Goal: Task Accomplishment & Management: Manage account settings

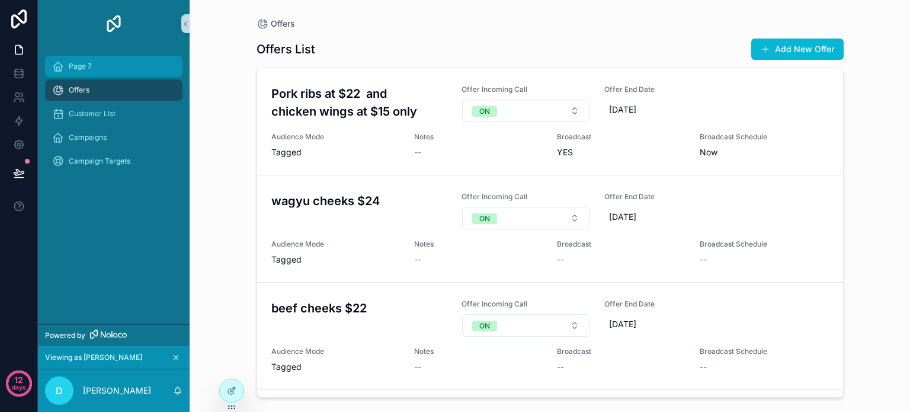
click at [81, 66] on span "Page 7" at bounding box center [80, 66] width 23 height 9
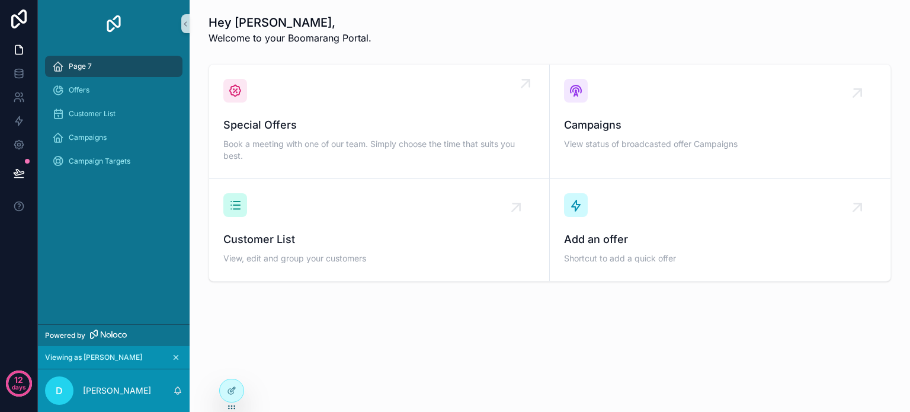
click at [341, 126] on span "Special Offers" at bounding box center [379, 125] width 312 height 17
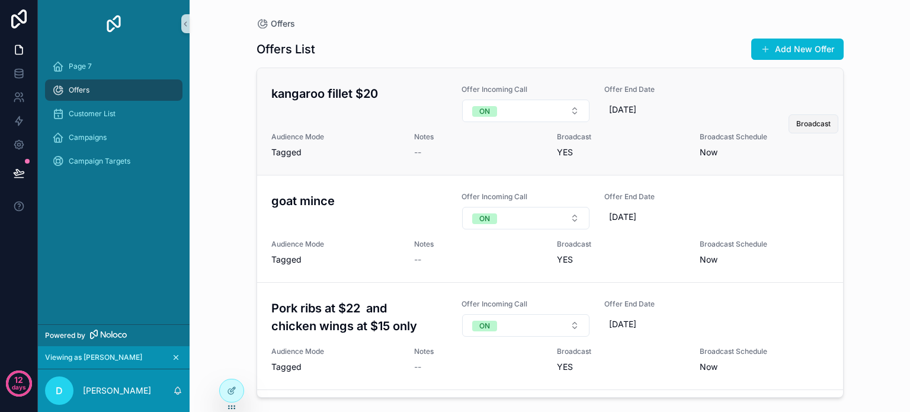
click at [797, 125] on span "Broadcast" at bounding box center [813, 123] width 34 height 9
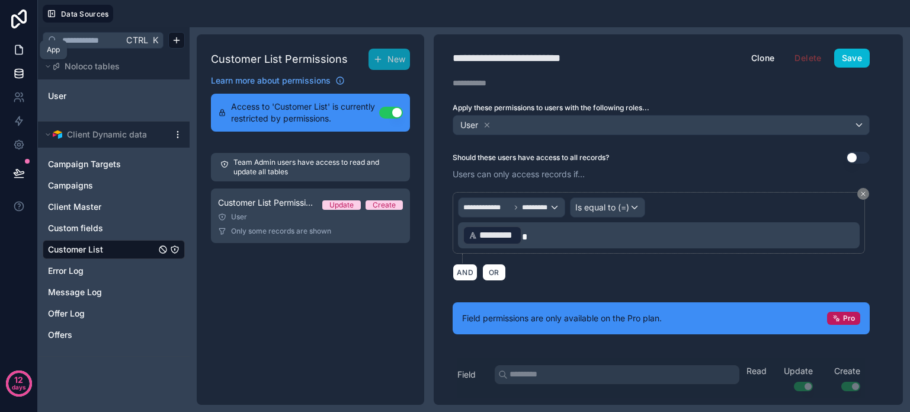
click at [14, 44] on icon at bounding box center [19, 50] width 12 height 12
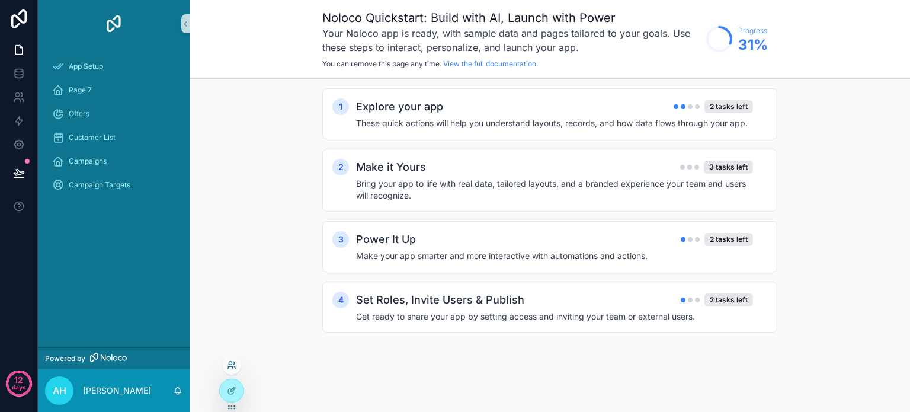
click at [228, 367] on icon at bounding box center [230, 367] width 5 height 2
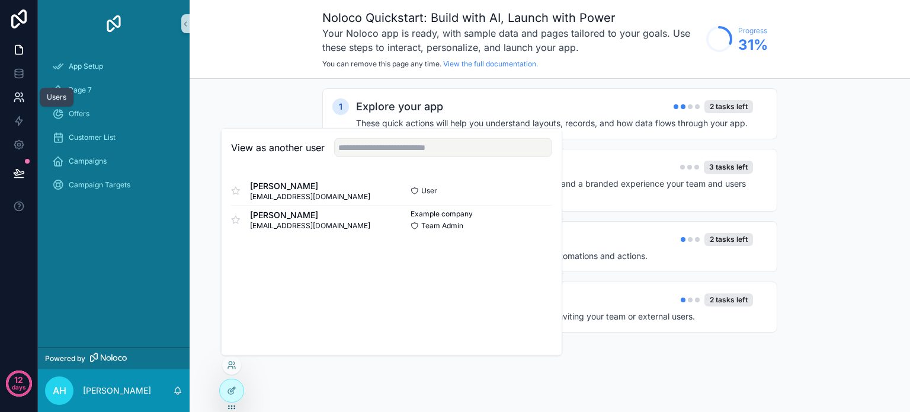
click at [16, 93] on icon at bounding box center [17, 95] width 4 height 4
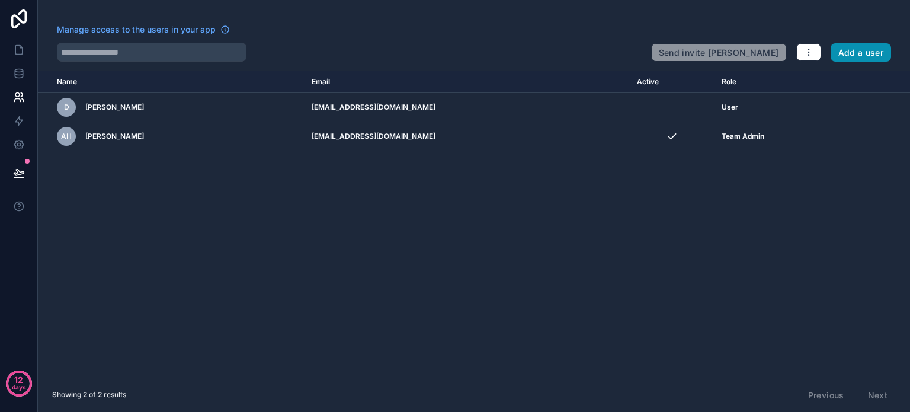
click at [868, 50] on button "Add a user" at bounding box center [860, 52] width 61 height 19
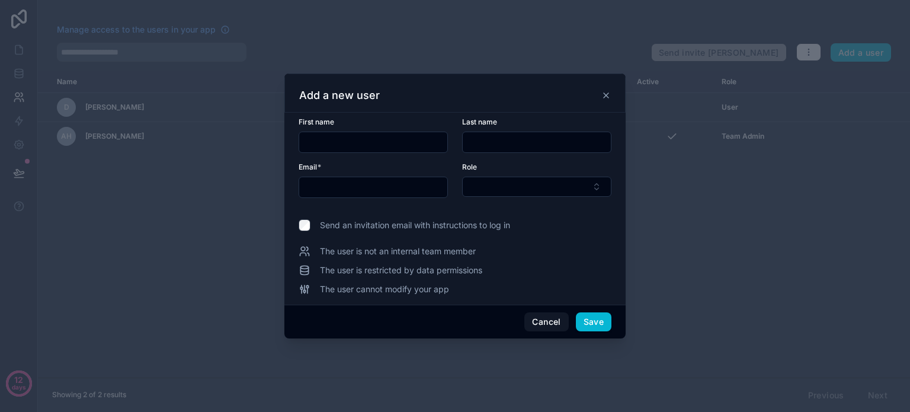
click at [360, 140] on input "text" at bounding box center [373, 142] width 148 height 17
type input "******"
click at [483, 146] on input "text" at bounding box center [537, 142] width 148 height 17
type input "**"
click at [358, 185] on input "text" at bounding box center [373, 187] width 148 height 17
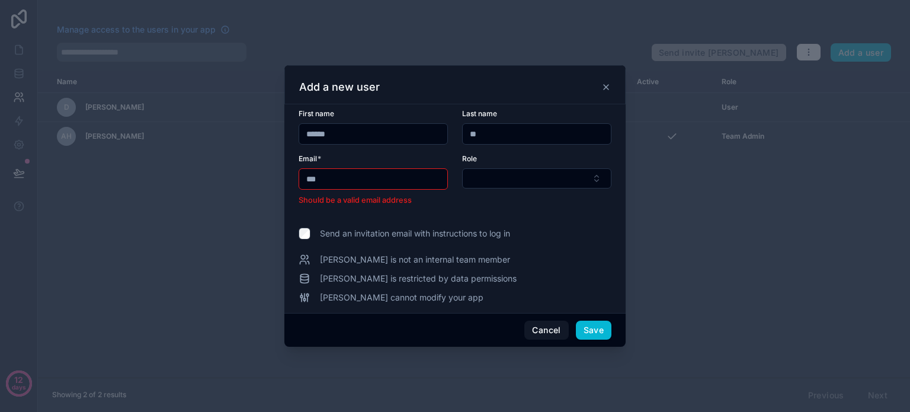
drag, startPoint x: 342, startPoint y: 179, endPoint x: 303, endPoint y: 181, distance: 39.1
click at [303, 181] on input "***" at bounding box center [373, 179] width 148 height 17
paste input "**********"
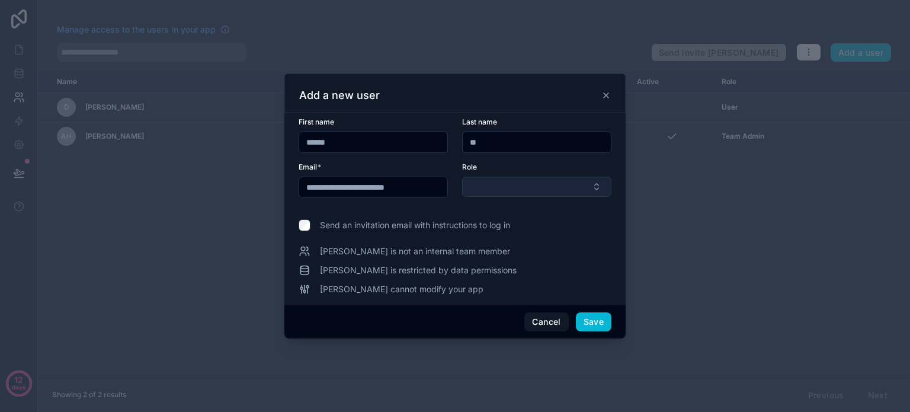
type input "**********"
click at [514, 185] on button "Select Button" at bounding box center [536, 186] width 149 height 20
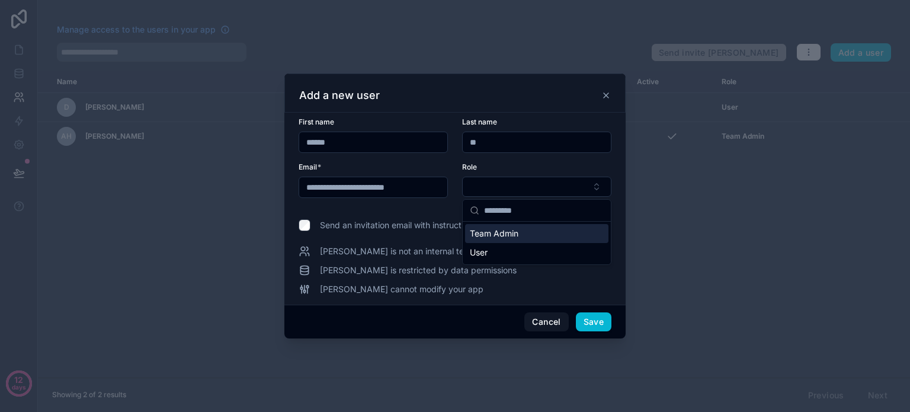
click at [501, 235] on span "Team Admin" at bounding box center [494, 233] width 49 height 12
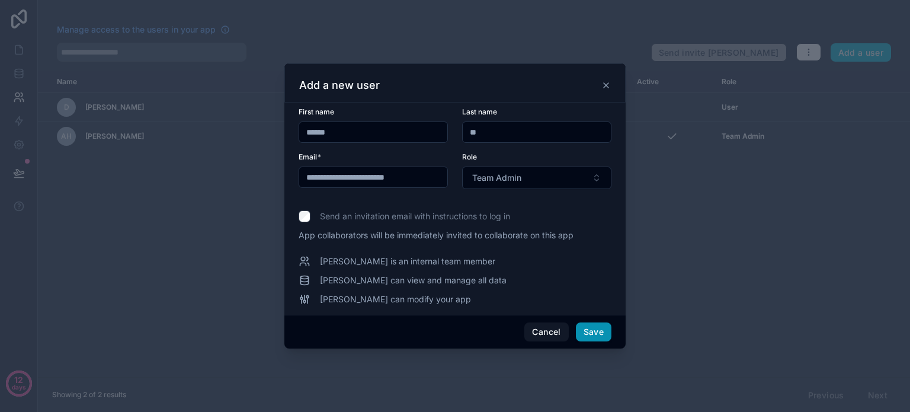
click at [599, 328] on button "Save" at bounding box center [594, 331] width 36 height 19
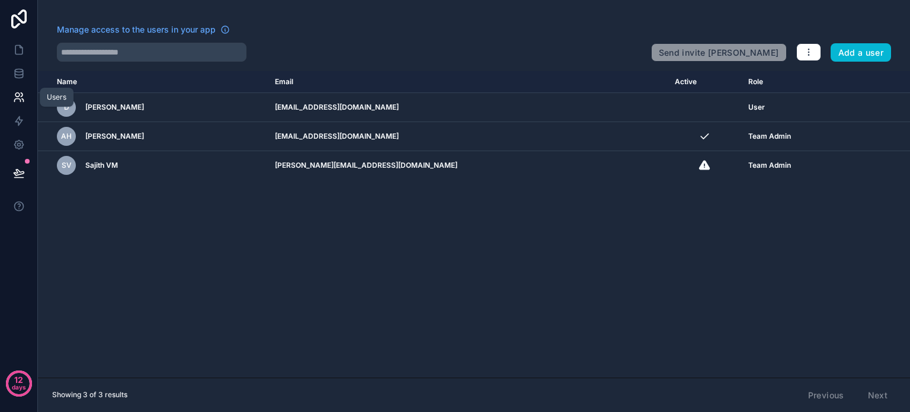
click at [23, 101] on icon at bounding box center [23, 100] width 2 height 3
click at [18, 72] on icon at bounding box center [19, 70] width 8 height 3
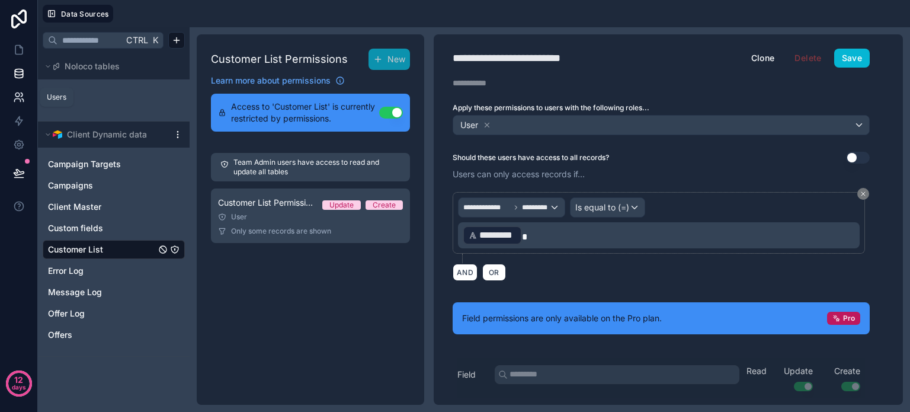
click at [19, 95] on icon at bounding box center [17, 95] width 4 height 4
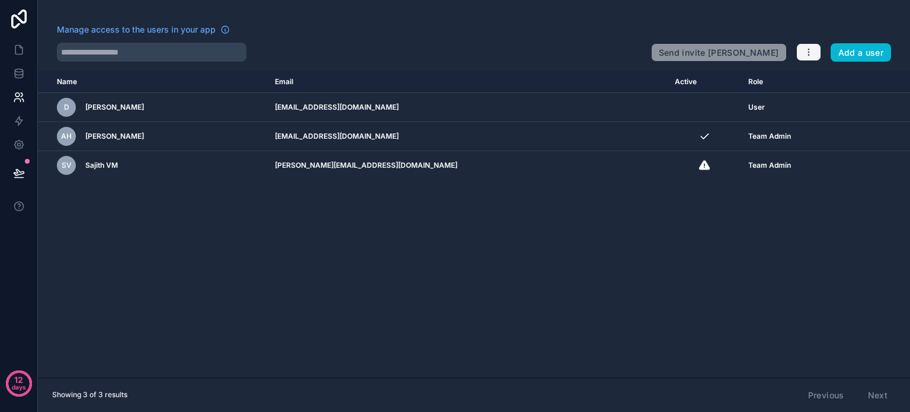
click at [808, 54] on icon "button" at bounding box center [808, 54] width 1 height 1
click at [826, 76] on link "Manage roles" at bounding box center [836, 79] width 83 height 19
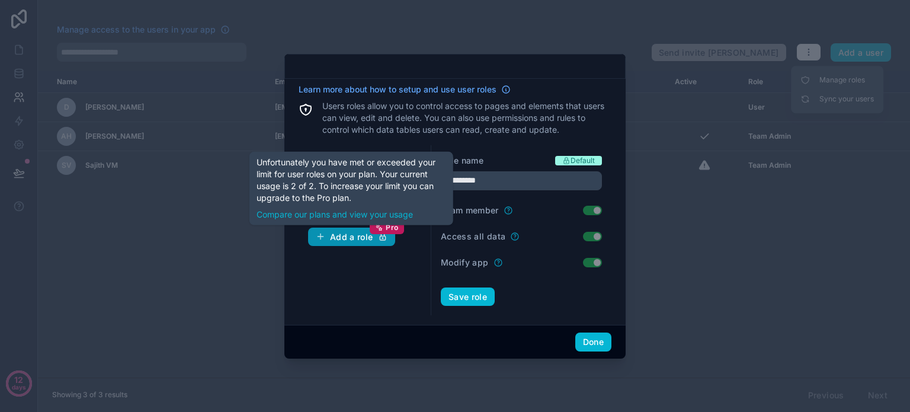
click at [347, 234] on div "Add a role Pro" at bounding box center [352, 237] width 72 height 11
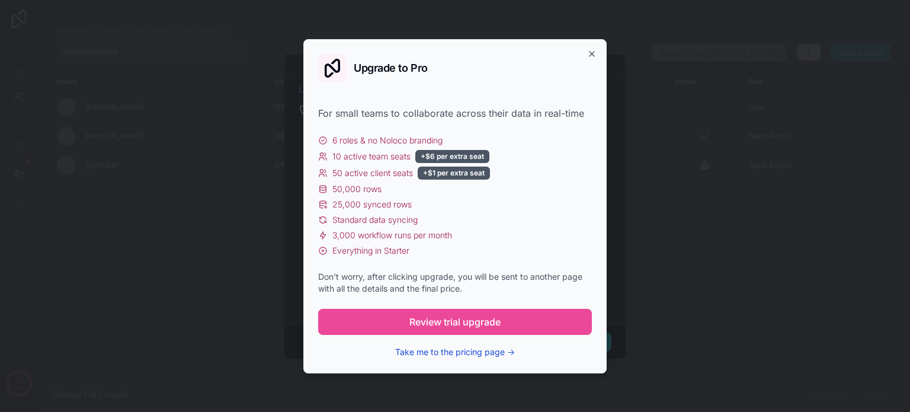
click at [462, 351] on button "Take me to the pricing page →" at bounding box center [455, 352] width 120 height 12
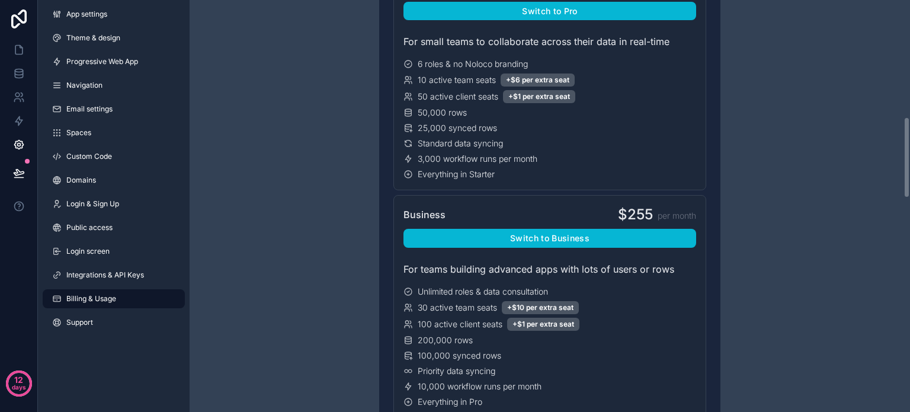
scroll to position [355, 0]
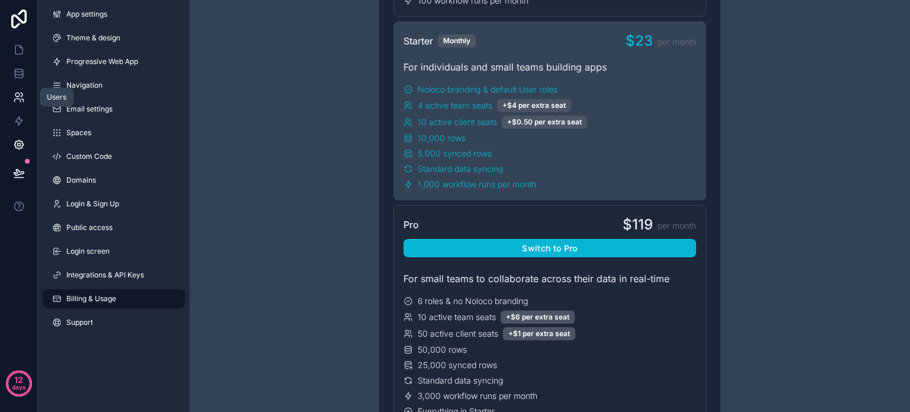
click at [12, 92] on link at bounding box center [18, 97] width 37 height 24
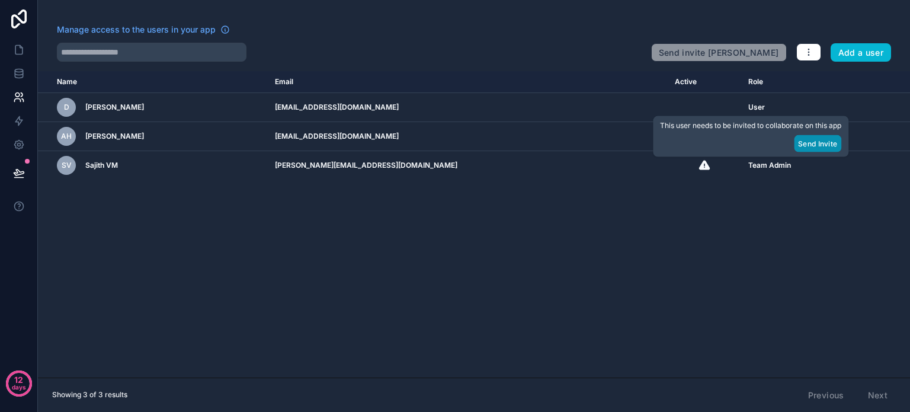
click at [822, 146] on button "Send Invite" at bounding box center [817, 143] width 47 height 17
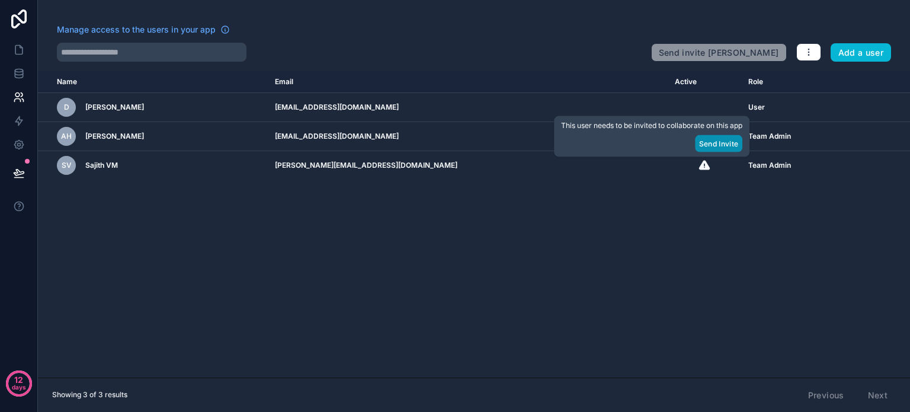
click at [704, 143] on button "Send Invite" at bounding box center [718, 143] width 47 height 17
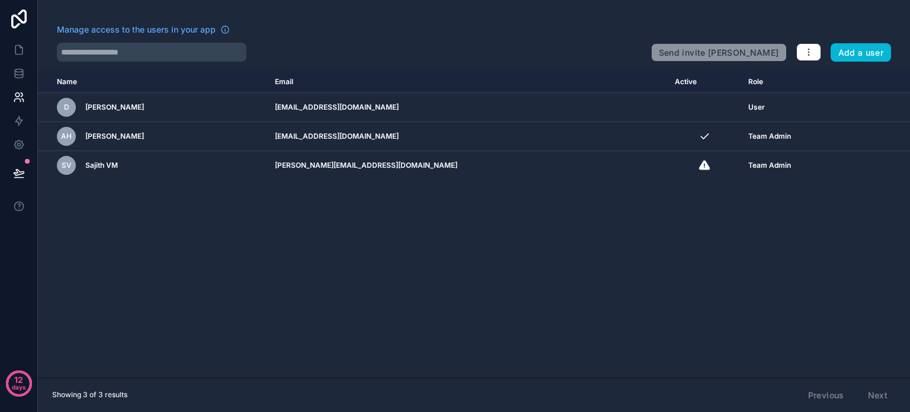
click at [640, 267] on div "Name Email Active Role userTable.email D Daniel anoopharry@gmail.com User AH An…" at bounding box center [474, 224] width 872 height 306
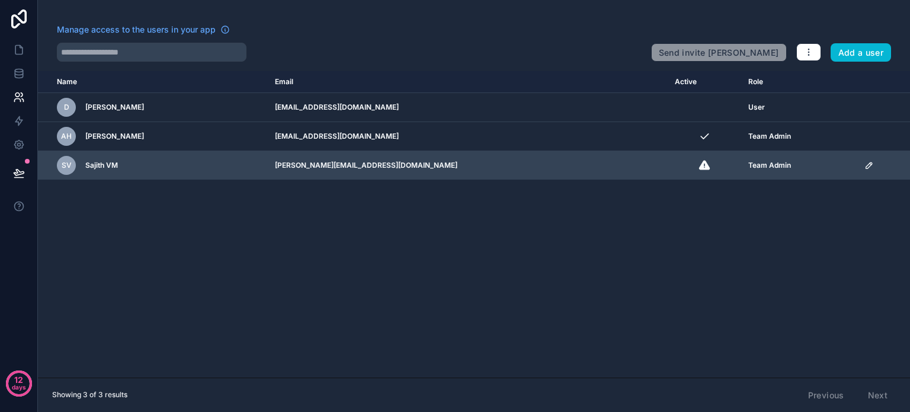
click at [152, 166] on div "SV Sajith VM" at bounding box center [159, 165] width 204 height 19
click at [864, 164] on icon "scrollable content" at bounding box center [868, 165] width 9 height 9
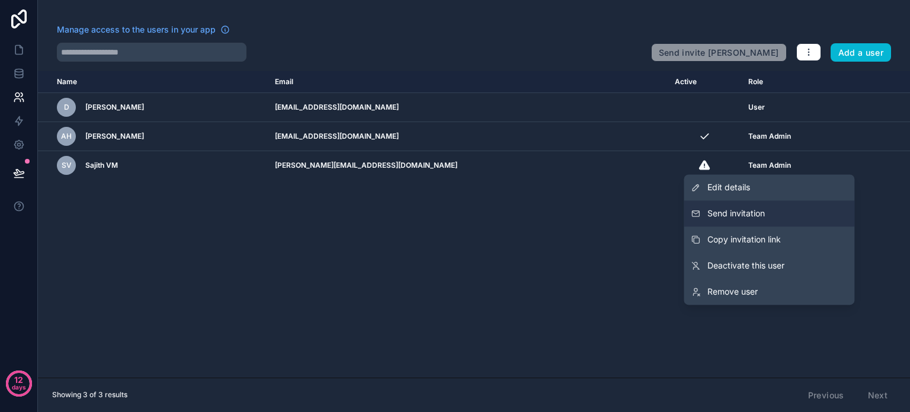
click at [734, 215] on span "Send invitation" at bounding box center [735, 213] width 57 height 12
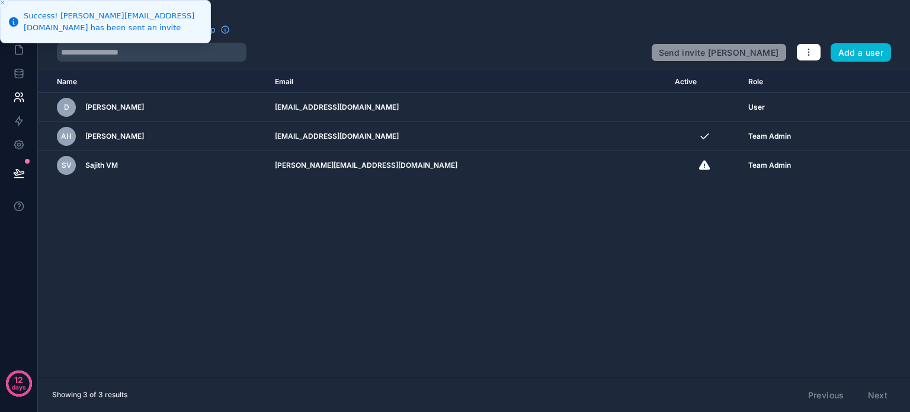
click at [552, 224] on div "Name Email Active Role userTable.email D Daniel anoopharry@gmail.com User AH An…" at bounding box center [474, 224] width 872 height 306
click at [434, 56] on div at bounding box center [349, 52] width 585 height 19
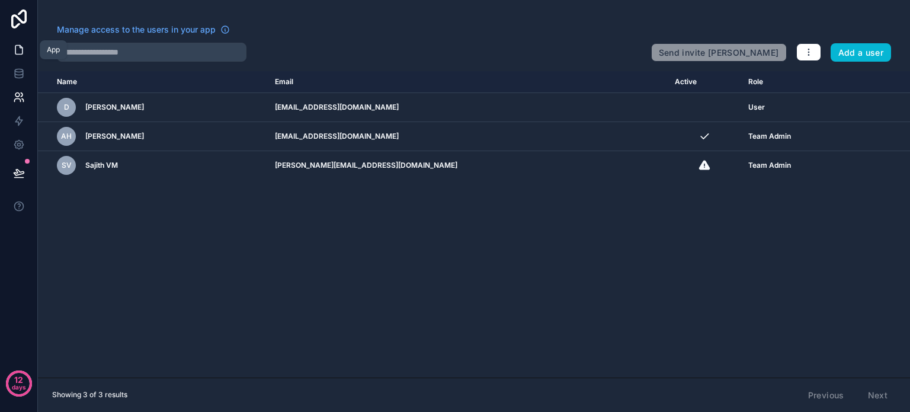
click at [24, 50] on link at bounding box center [18, 50] width 37 height 24
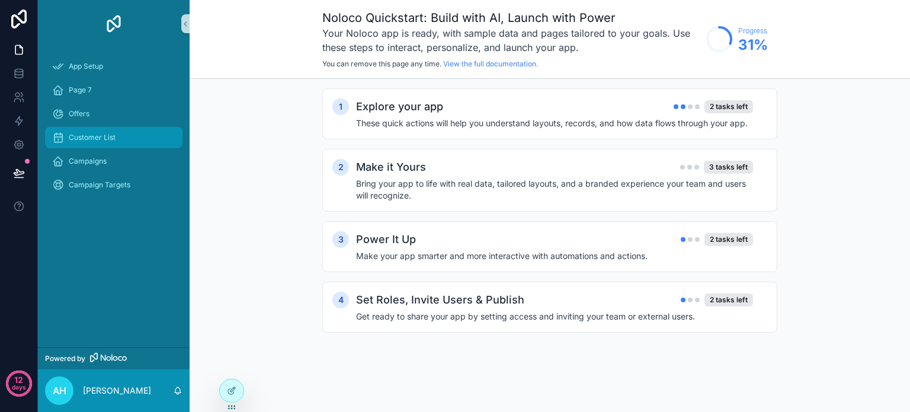
click at [94, 138] on span "Customer List" at bounding box center [92, 137] width 47 height 9
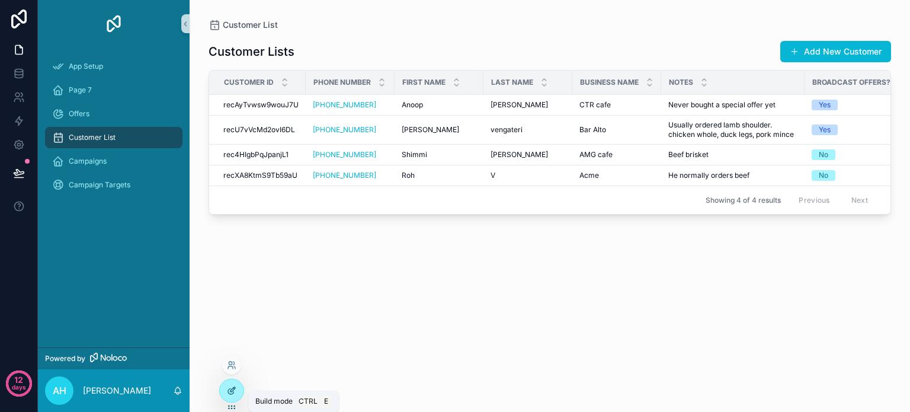
click at [229, 392] on icon at bounding box center [231, 390] width 9 height 9
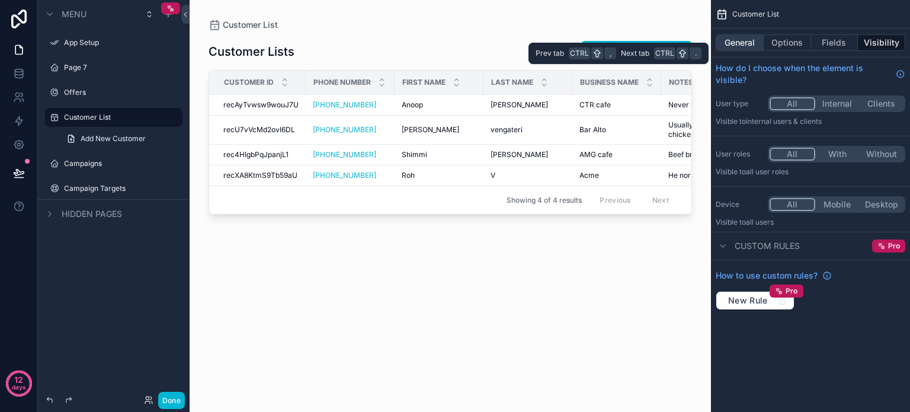
click at [738, 44] on button "General" at bounding box center [739, 42] width 48 height 17
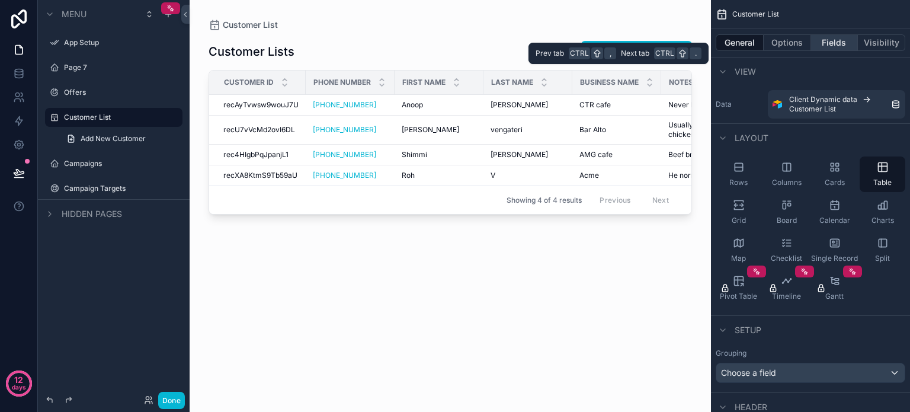
click at [821, 44] on button "Fields" at bounding box center [834, 42] width 47 height 17
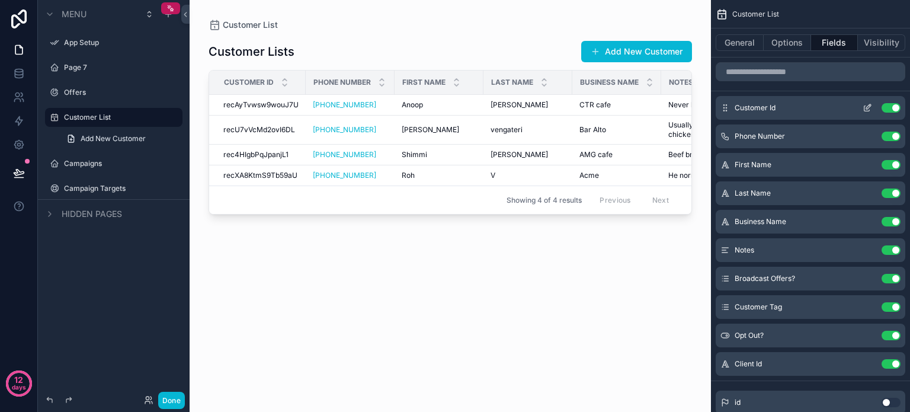
click at [890, 109] on button "Use setting" at bounding box center [890, 107] width 19 height 9
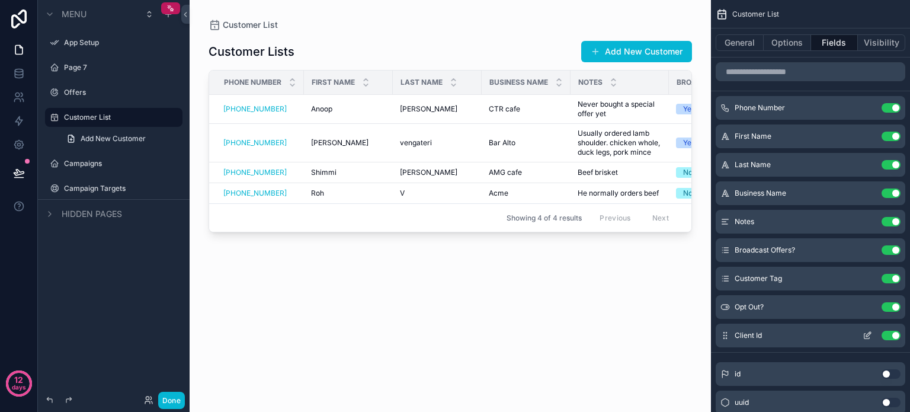
click at [886, 336] on button "Use setting" at bounding box center [890, 334] width 19 height 9
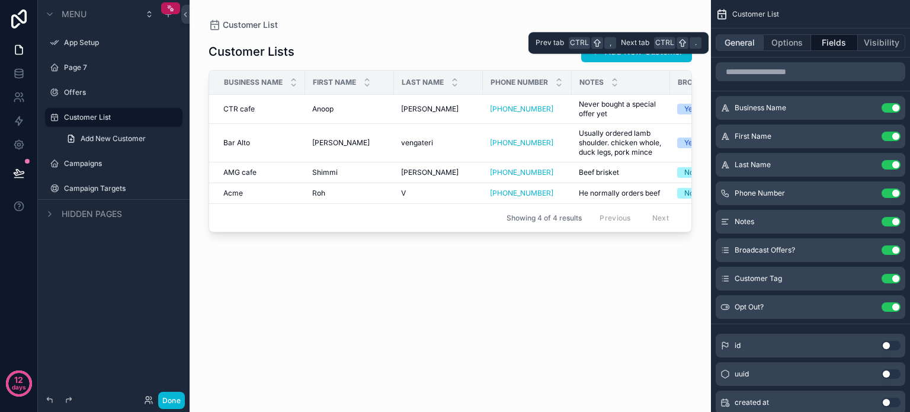
click at [739, 42] on button "General" at bounding box center [739, 42] width 48 height 17
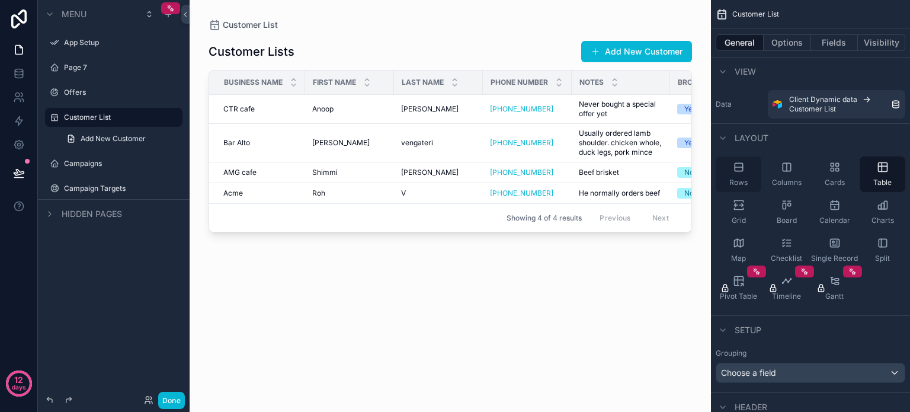
click at [736, 175] on div "Rows" at bounding box center [738, 174] width 46 height 36
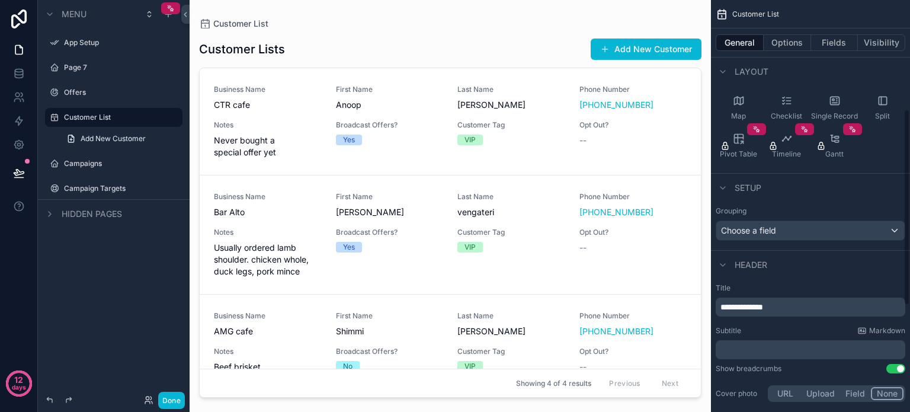
scroll to position [95, 0]
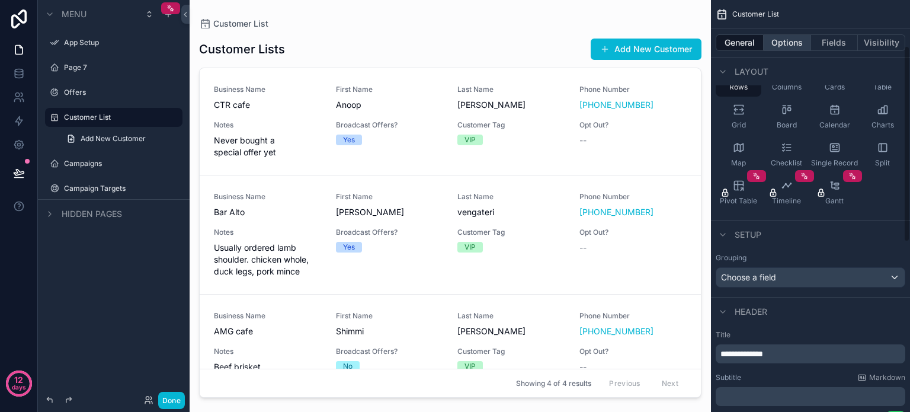
click at [784, 40] on button "Options" at bounding box center [786, 42] width 47 height 17
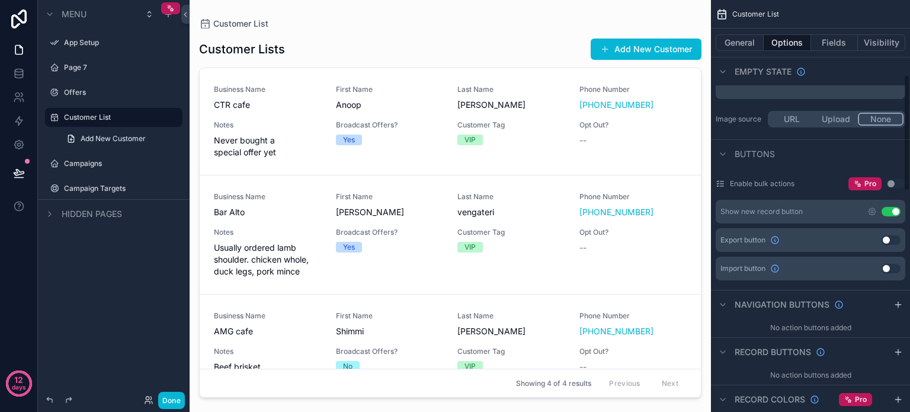
scroll to position [155, 0]
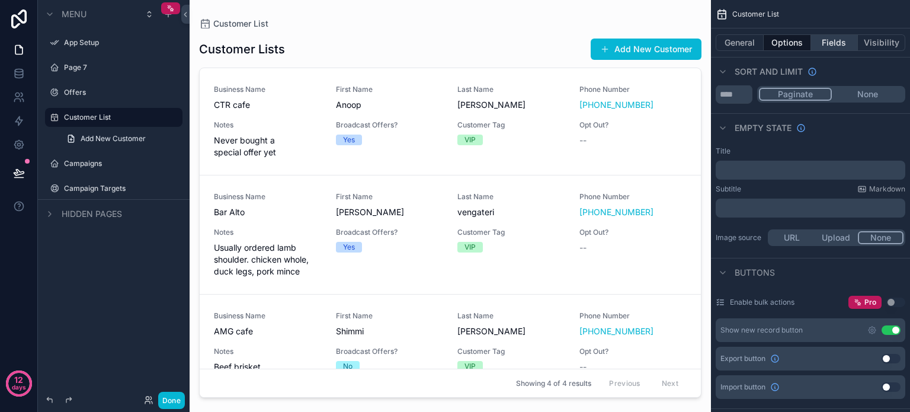
click at [828, 46] on button "Fields" at bounding box center [834, 42] width 47 height 17
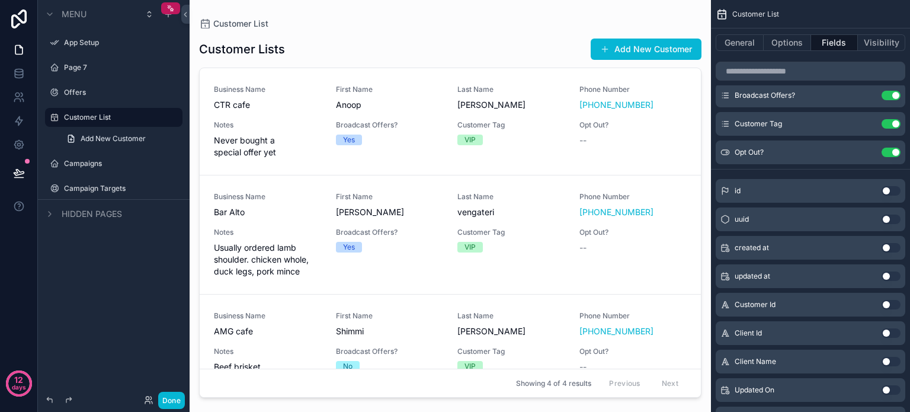
scroll to position [0, 0]
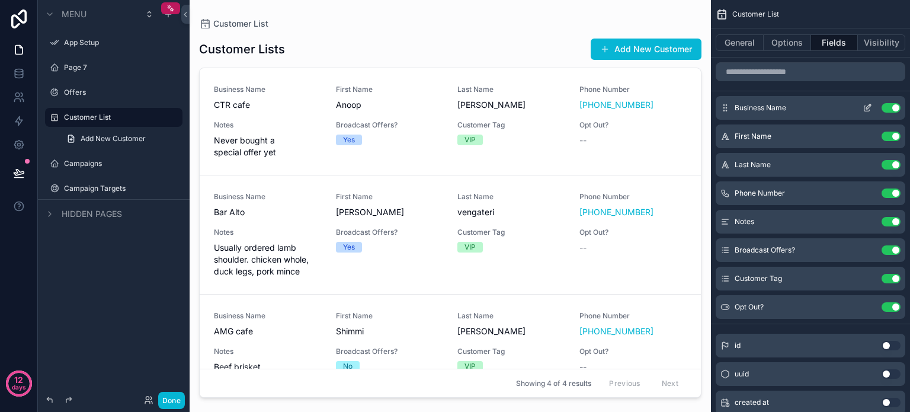
click at [865, 106] on icon "scrollable content" at bounding box center [866, 107] width 9 height 9
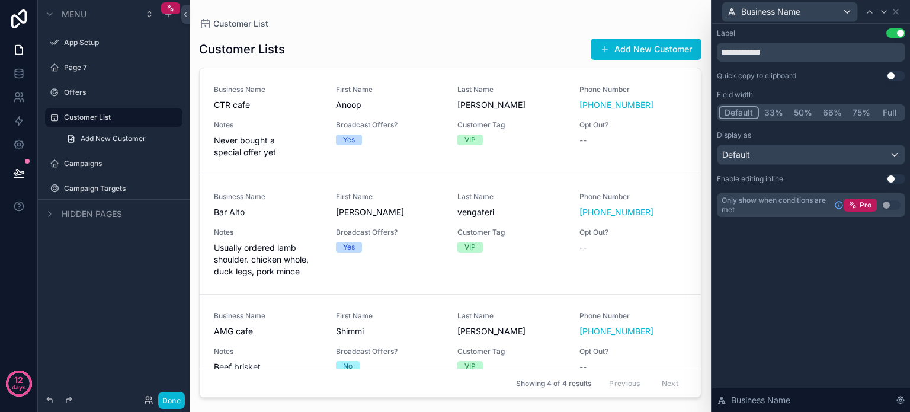
click at [891, 35] on button "Use setting" at bounding box center [895, 32] width 19 height 9
click at [827, 153] on div "Default" at bounding box center [810, 154] width 187 height 19
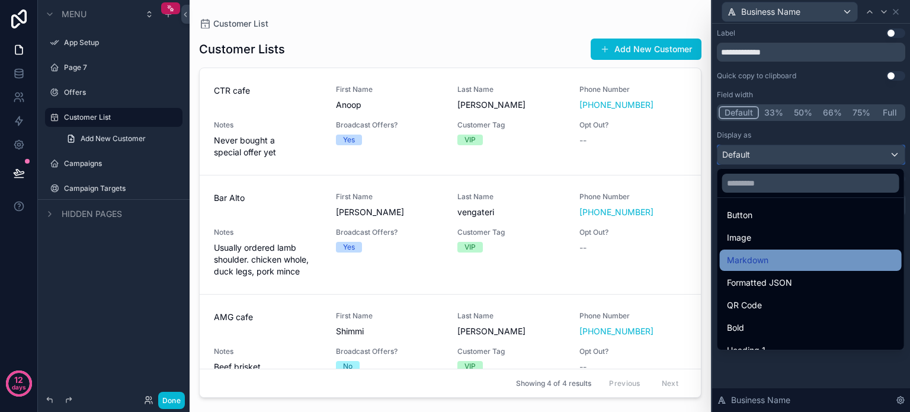
scroll to position [118, 0]
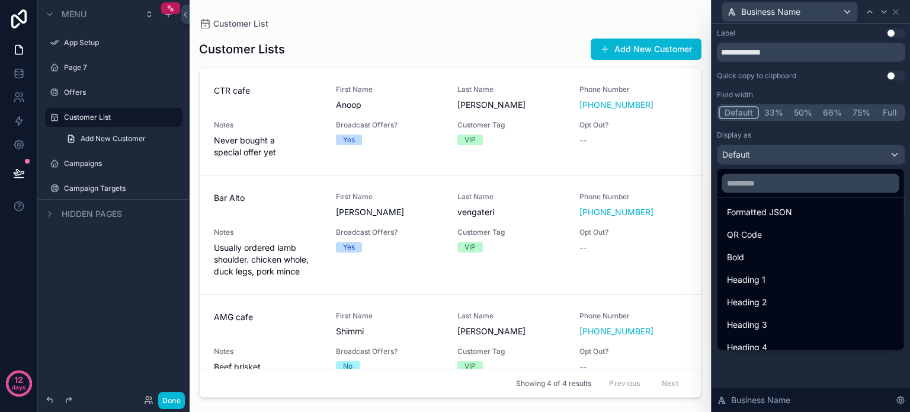
click at [746, 317] on div "Heading 3" at bounding box center [811, 324] width 182 height 21
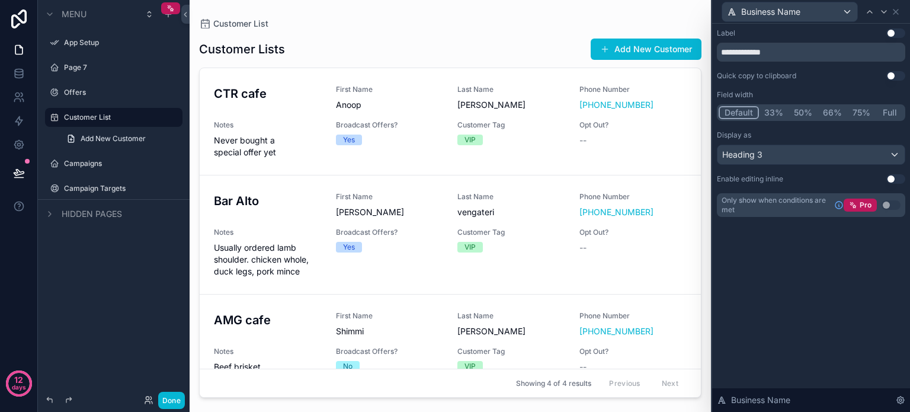
click at [769, 111] on button "33%" at bounding box center [774, 112] width 30 height 13
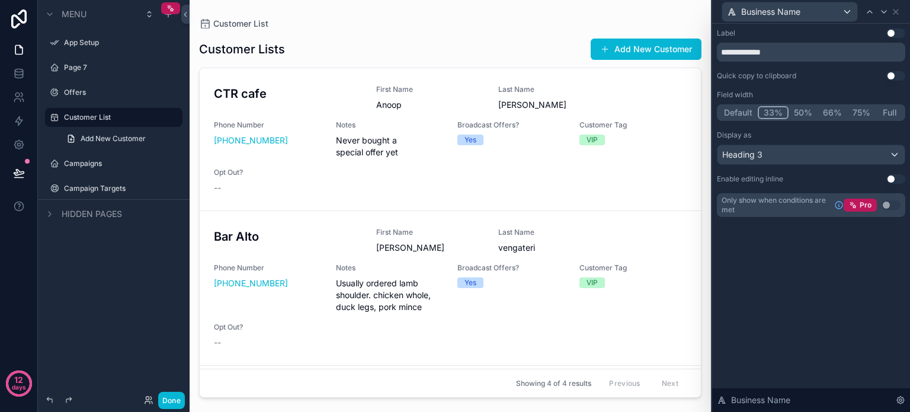
drag, startPoint x: 694, startPoint y: 131, endPoint x: 691, endPoint y: 237, distance: 106.1
click at [691, 237] on div "scrollable content" at bounding box center [450, 198] width 521 height 397
click at [881, 10] on icon at bounding box center [883, 11] width 9 height 9
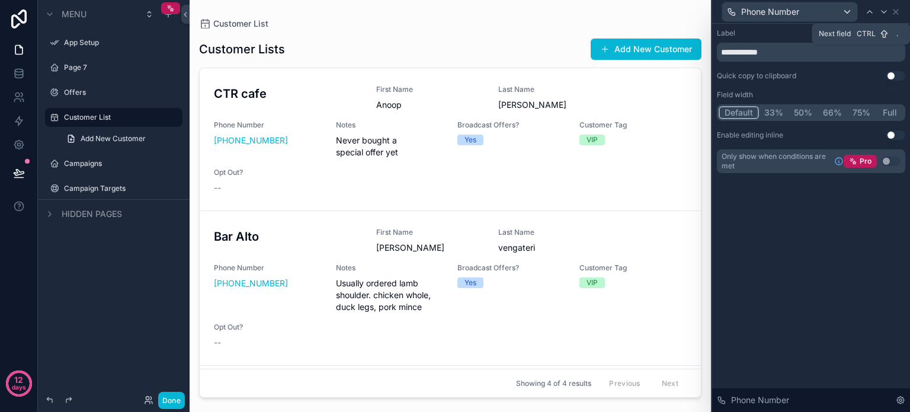
click at [881, 10] on icon at bounding box center [883, 11] width 9 height 9
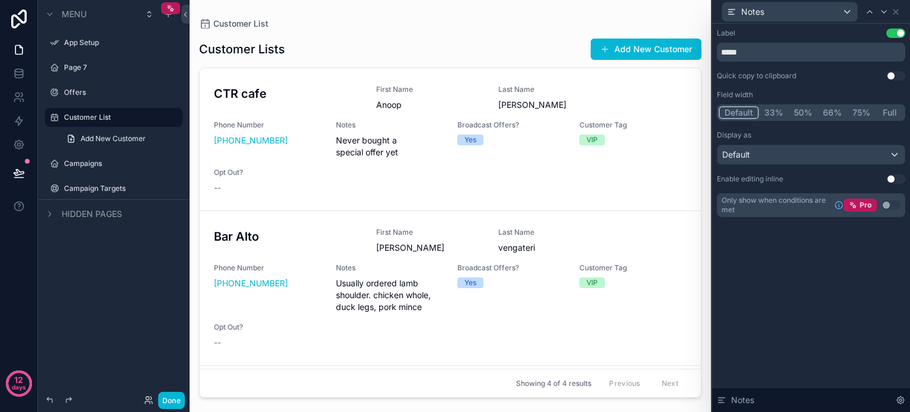
click at [894, 35] on button "Use setting" at bounding box center [895, 32] width 19 height 9
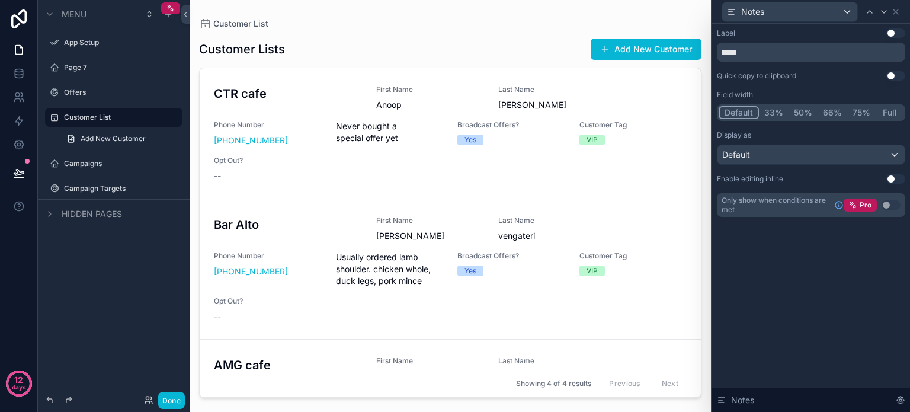
click at [772, 112] on button "33%" at bounding box center [774, 112] width 30 height 13
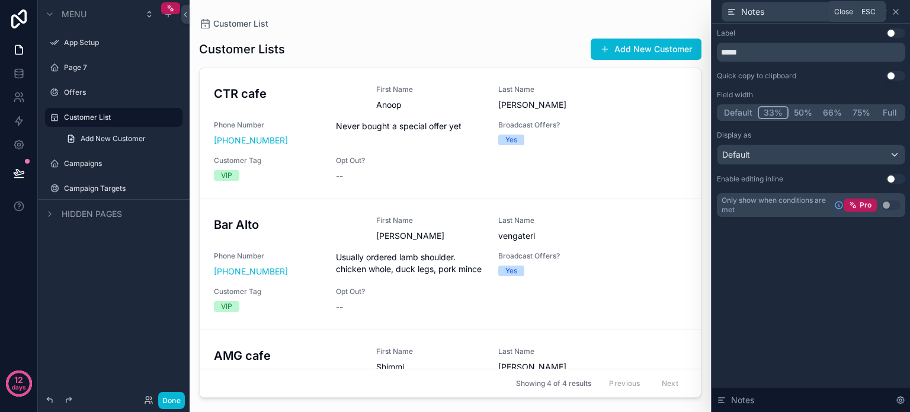
click at [898, 7] on icon at bounding box center [895, 11] width 9 height 9
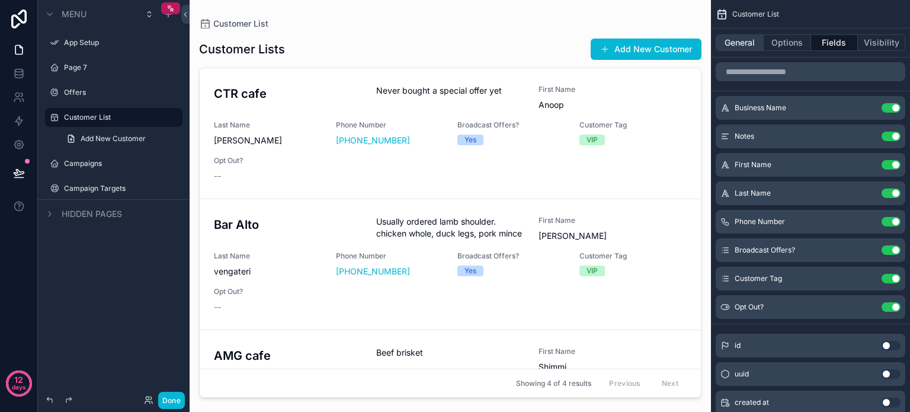
click at [737, 45] on button "General" at bounding box center [739, 42] width 48 height 17
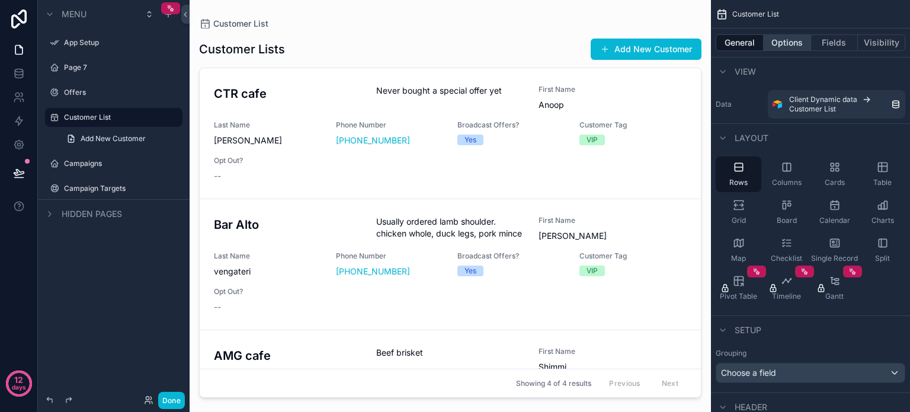
click at [781, 41] on button "Options" at bounding box center [786, 42] width 47 height 17
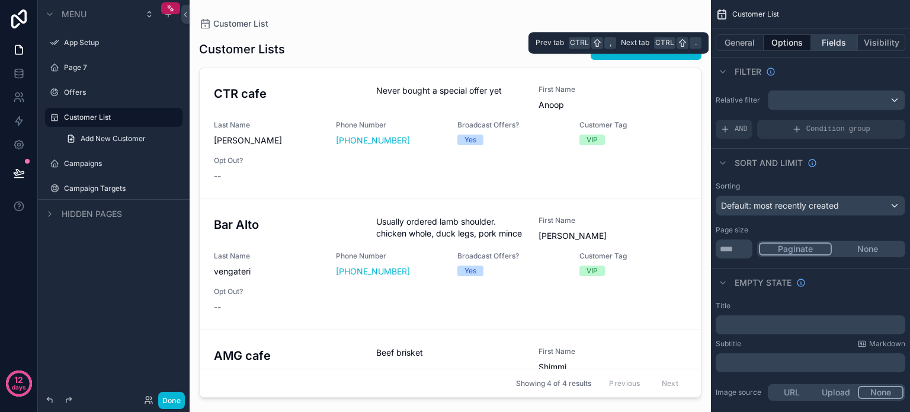
click at [827, 40] on button "Fields" at bounding box center [834, 42] width 47 height 17
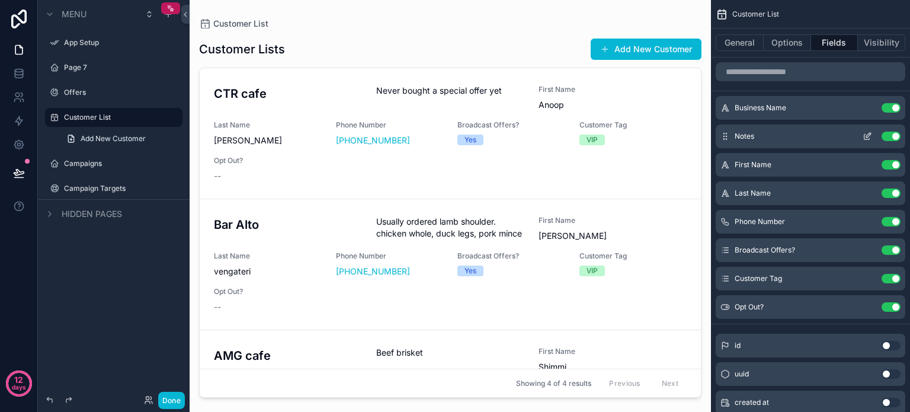
click at [803, 134] on div "Notes Use setting" at bounding box center [810, 136] width 190 height 24
click at [864, 134] on icon "scrollable content" at bounding box center [866, 136] width 5 height 5
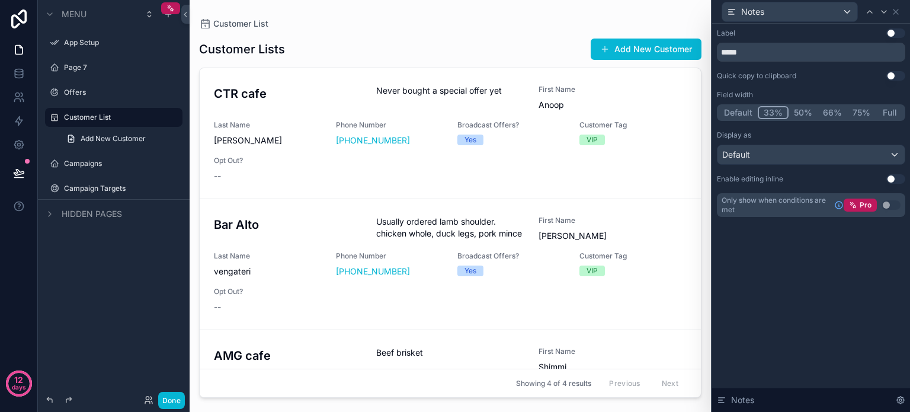
click at [798, 111] on button "50%" at bounding box center [802, 112] width 29 height 13
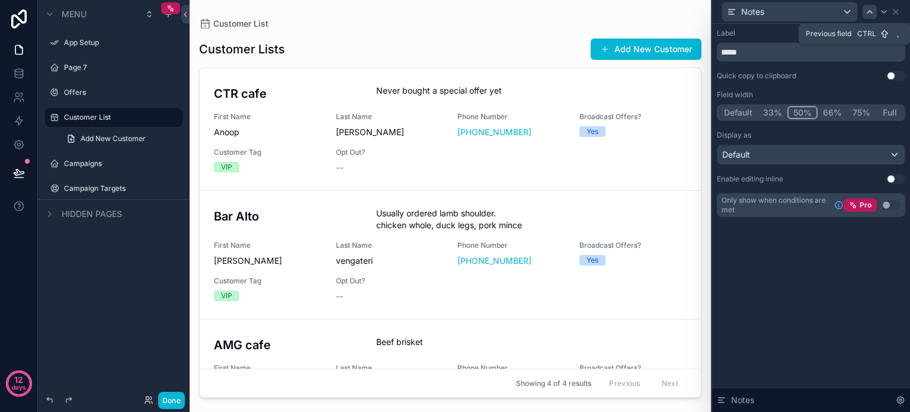
click at [871, 13] on icon at bounding box center [869, 11] width 9 height 9
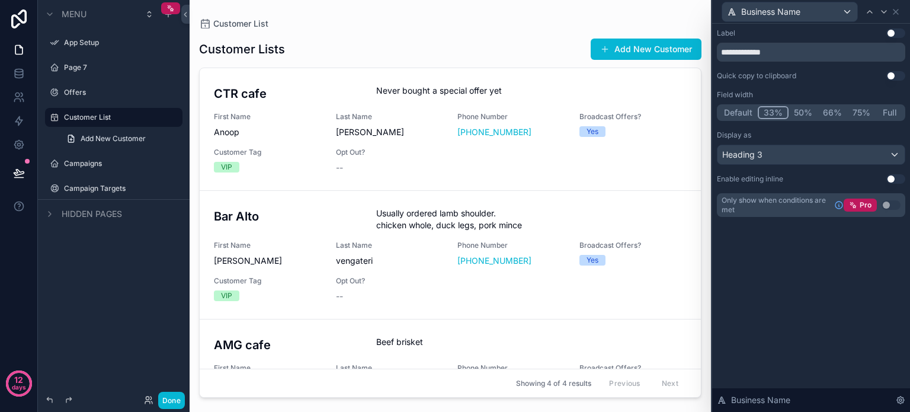
click at [792, 114] on button "50%" at bounding box center [802, 112] width 29 height 13
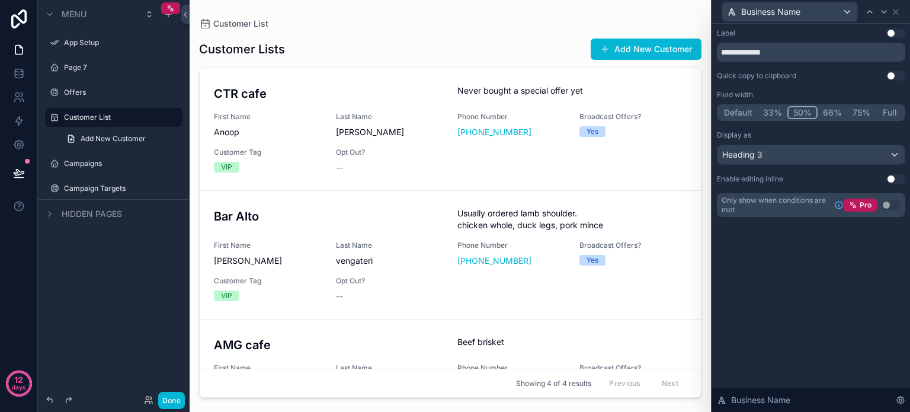
click at [773, 115] on button "33%" at bounding box center [772, 112] width 30 height 13
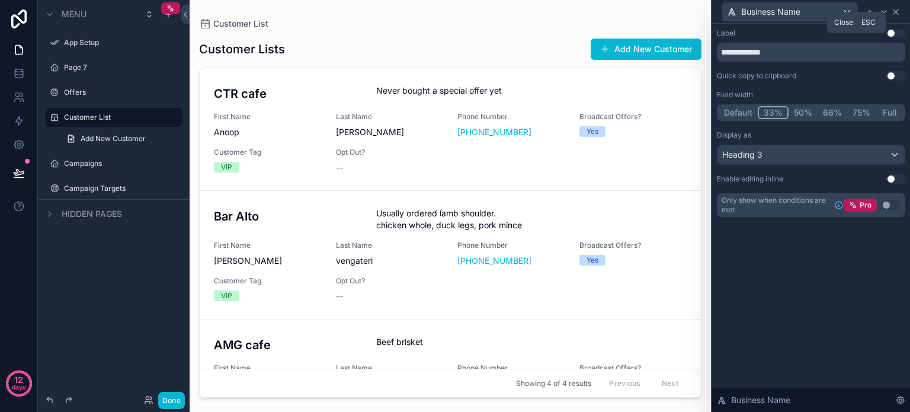
click at [895, 12] on icon at bounding box center [895, 11] width 5 height 5
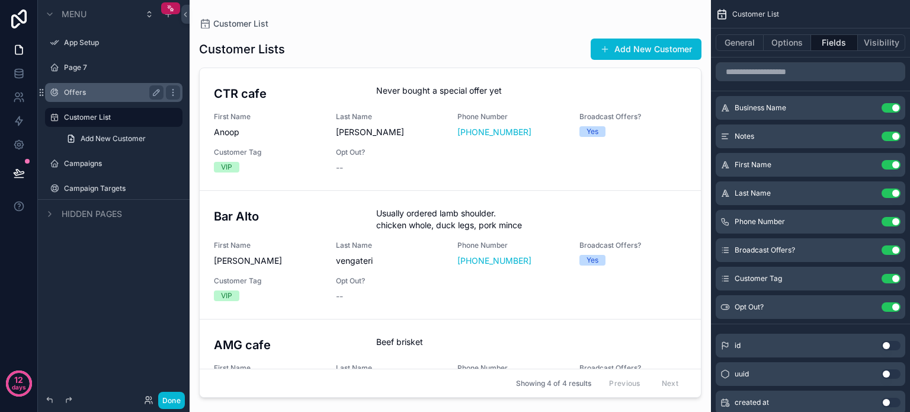
click at [77, 89] on label "Offers" at bounding box center [111, 92] width 95 height 9
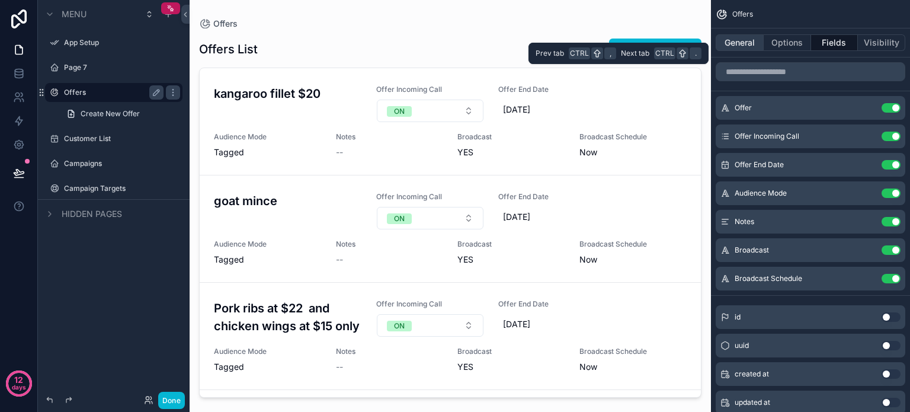
click at [733, 42] on button "General" at bounding box center [739, 42] width 48 height 17
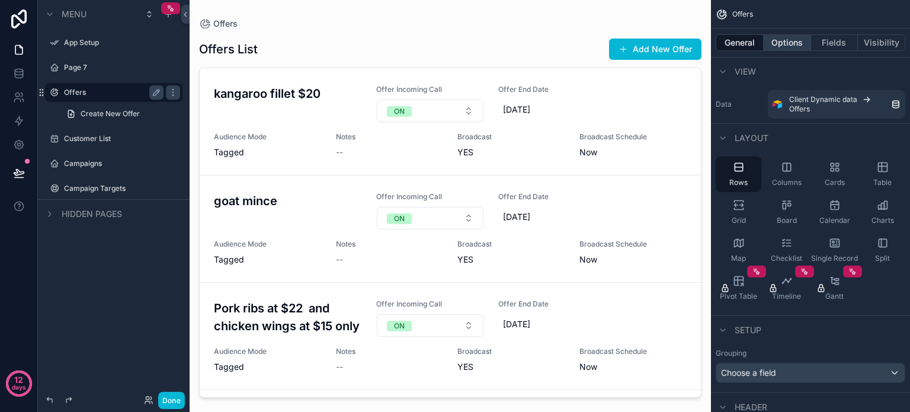
click at [791, 44] on button "Options" at bounding box center [786, 42] width 47 height 17
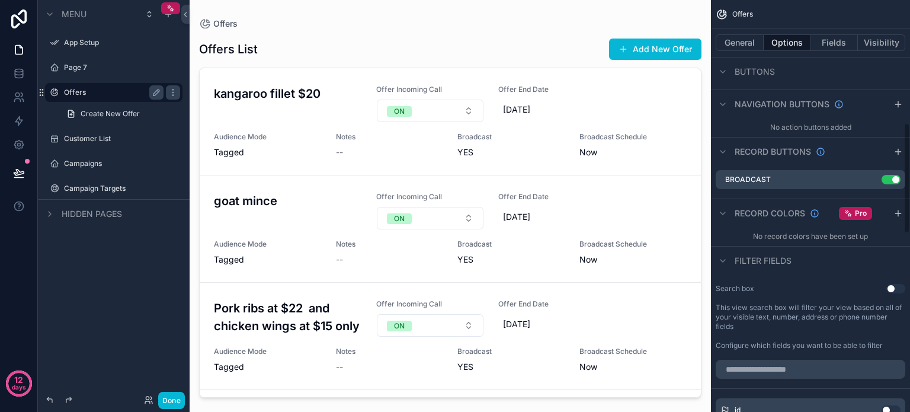
scroll to position [474, 0]
click at [870, 177] on icon "scrollable content" at bounding box center [871, 178] width 9 height 9
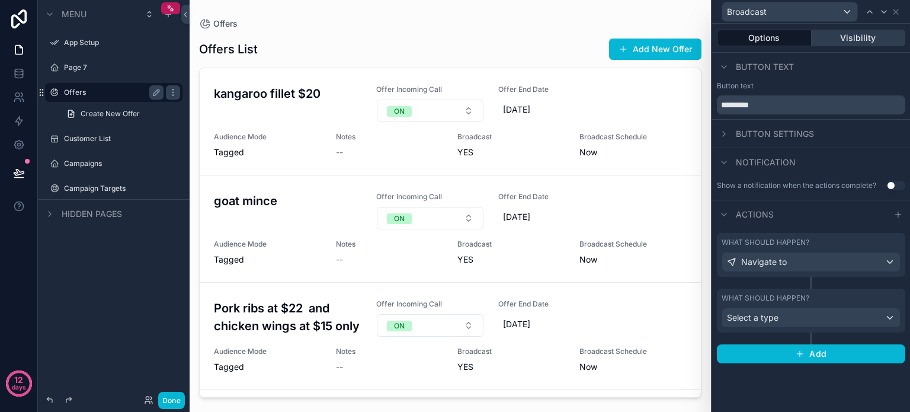
click at [836, 39] on button "Visibility" at bounding box center [858, 38] width 94 height 17
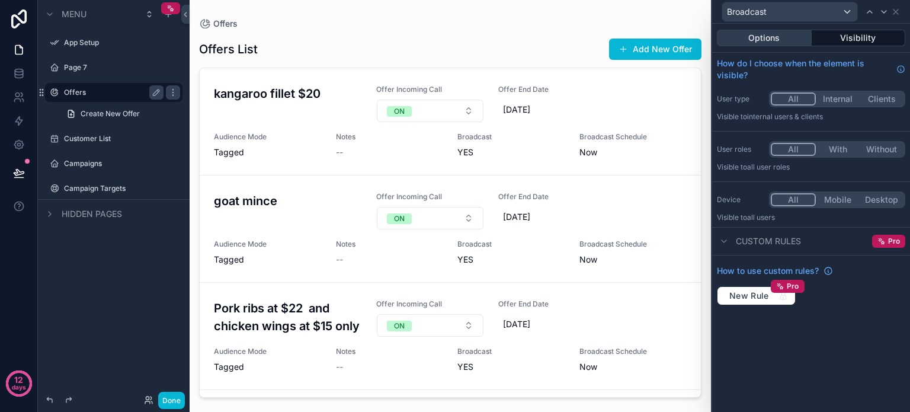
click at [764, 40] on button "Options" at bounding box center [764, 38] width 95 height 17
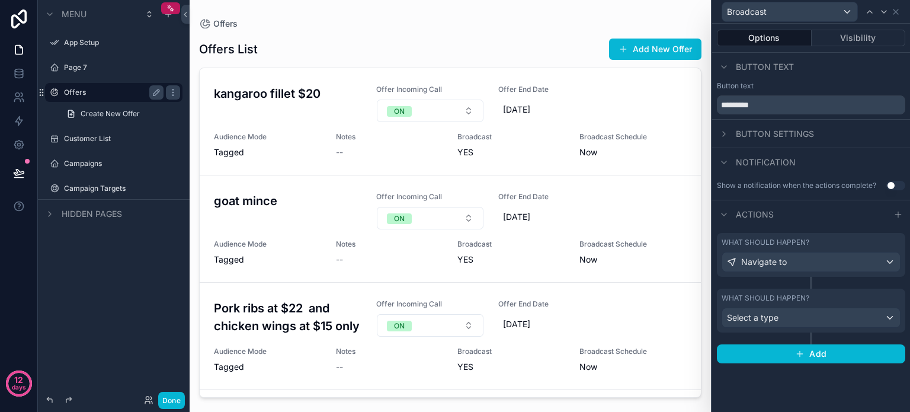
scroll to position [296, 0]
click at [801, 390] on div "Options Visibility Button text Button text ********* Button settings Notificati…" at bounding box center [811, 218] width 198 height 388
click at [171, 398] on button "Done" at bounding box center [171, 399] width 27 height 17
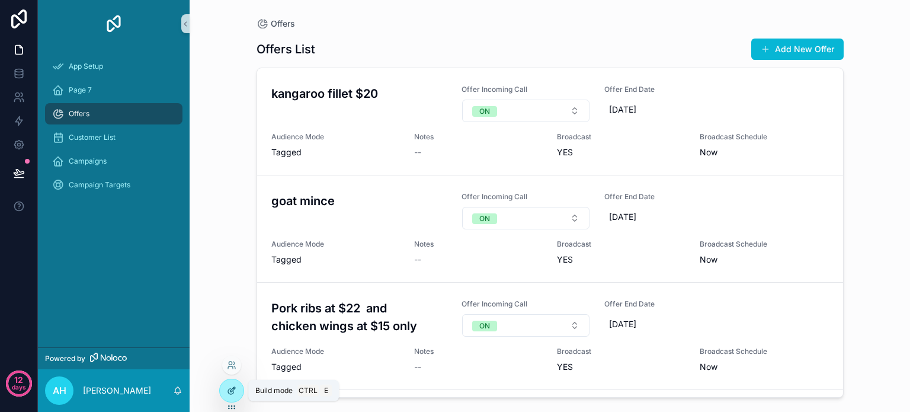
click at [230, 389] on icon at bounding box center [232, 389] width 5 height 5
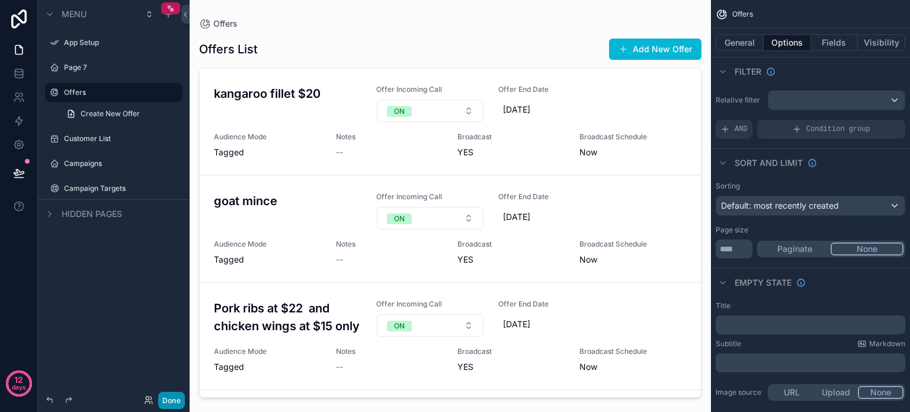
click at [179, 405] on button "Done" at bounding box center [171, 399] width 27 height 17
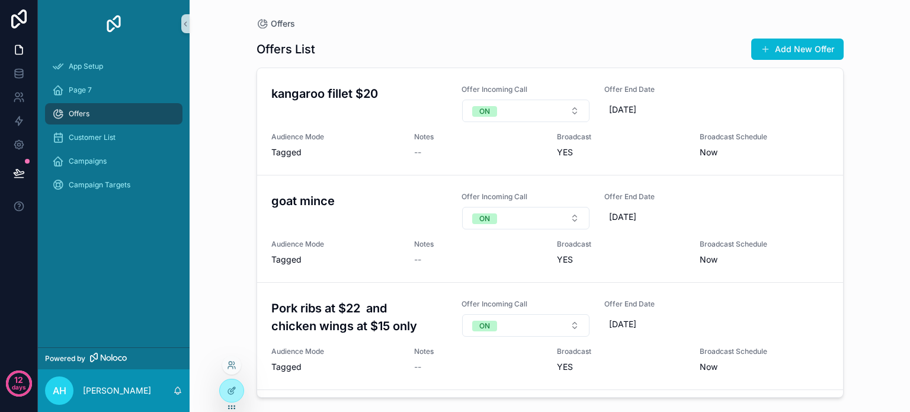
click at [231, 369] on icon at bounding box center [231, 364] width 9 height 9
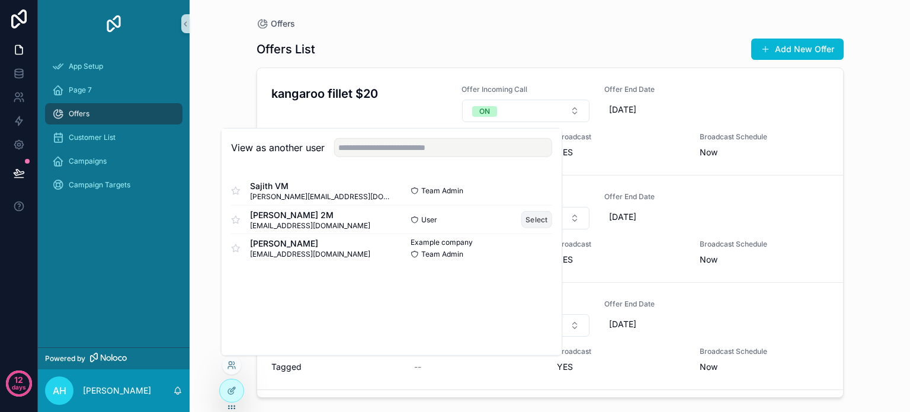
click at [536, 216] on button "Select" at bounding box center [536, 219] width 31 height 17
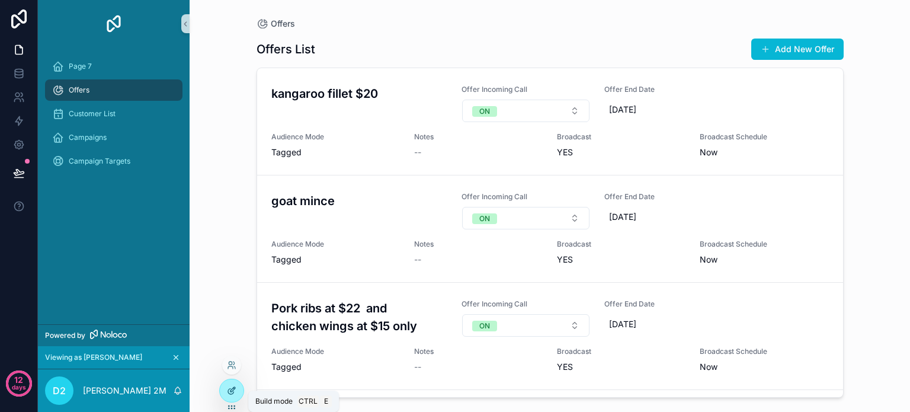
click at [230, 390] on icon at bounding box center [231, 390] width 9 height 9
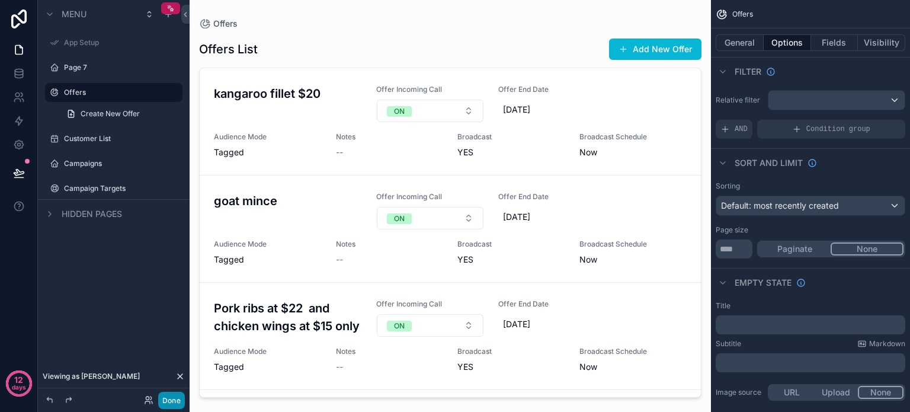
click at [163, 402] on button "Done" at bounding box center [171, 399] width 27 height 17
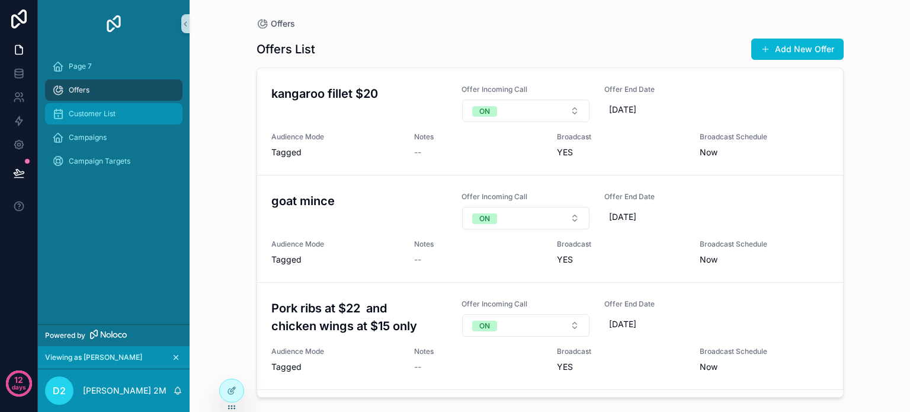
click at [92, 109] on span "Customer List" at bounding box center [92, 113] width 47 height 9
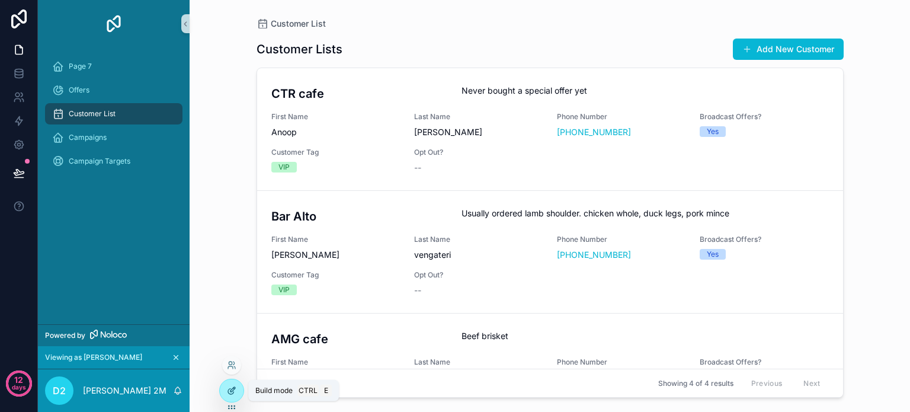
click at [235, 393] on icon at bounding box center [231, 390] width 9 height 9
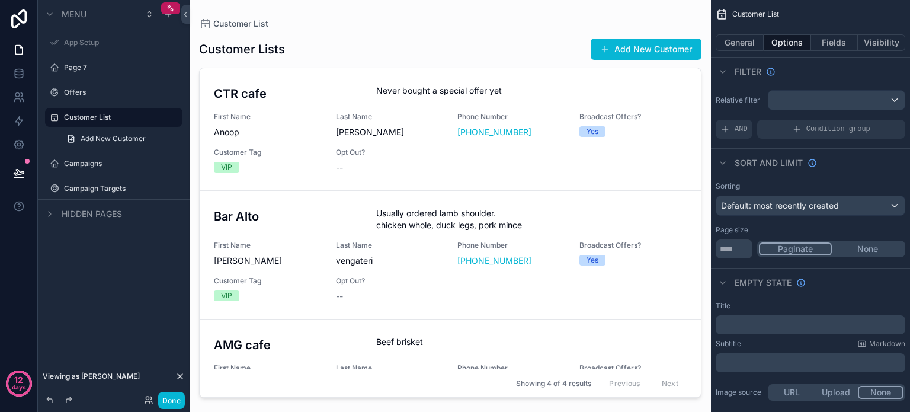
click at [115, 339] on div "Menu App Setup Page 7 Offers Customer List Add New Customer Campaigns Campaign …" at bounding box center [114, 198] width 152 height 397
click at [173, 395] on button "Done" at bounding box center [171, 399] width 27 height 17
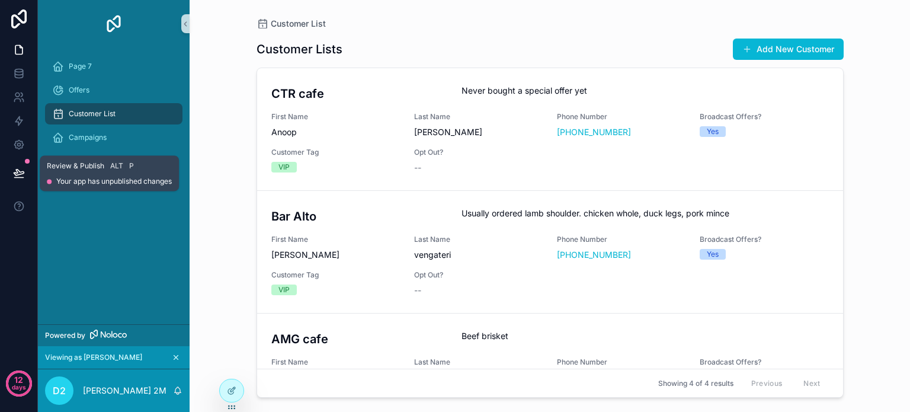
click at [17, 171] on icon at bounding box center [19, 173] width 12 height 12
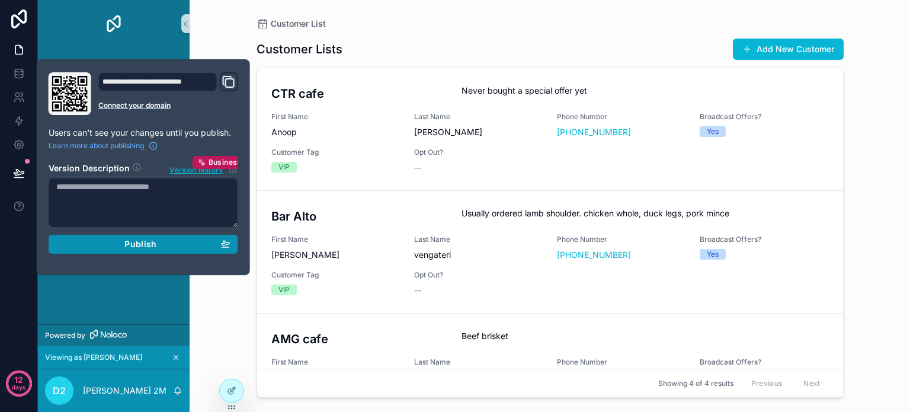
click at [137, 244] on span "Publish" at bounding box center [140, 244] width 32 height 11
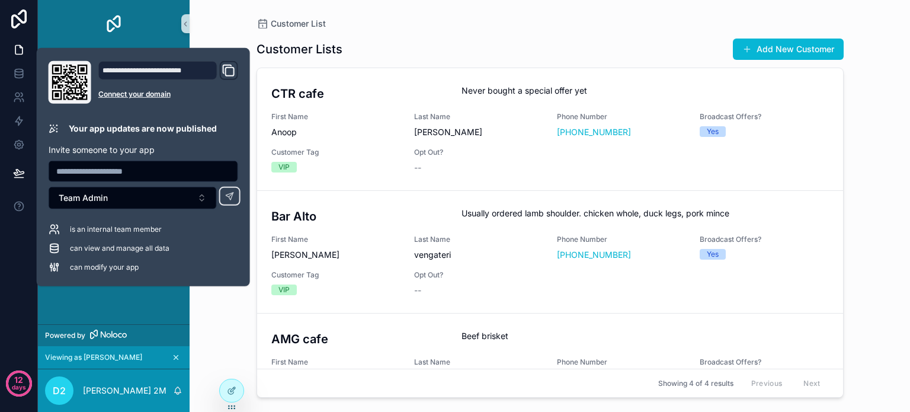
click at [136, 300] on div "Page 7 Offers Customer List Campaigns Campaign Targets" at bounding box center [114, 185] width 152 height 277
